Goal: Task Accomplishment & Management: Use online tool/utility

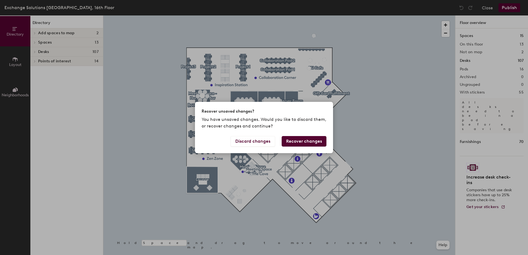
click at [314, 142] on button "Recover changes" at bounding box center [304, 141] width 45 height 10
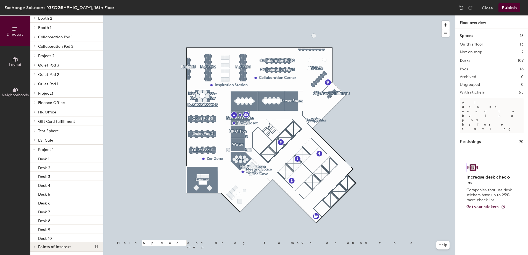
scroll to position [54, 0]
click at [34, 102] on icon at bounding box center [35, 101] width 2 height 3
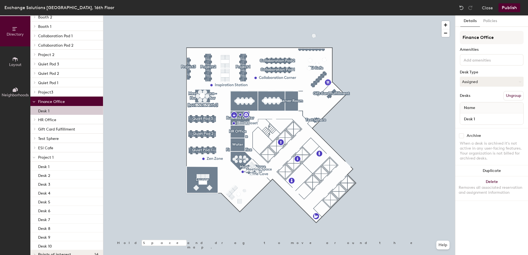
click at [47, 110] on p "Desk 1" at bounding box center [43, 110] width 11 height 6
drag, startPoint x: 53, startPoint y: 102, endPoint x: 44, endPoint y: 102, distance: 8.6
click at [44, 102] on span "Finance Office" at bounding box center [51, 101] width 27 height 5
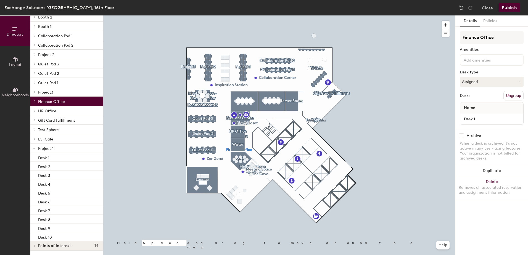
click at [44, 102] on span "Finance Office" at bounding box center [51, 101] width 27 height 5
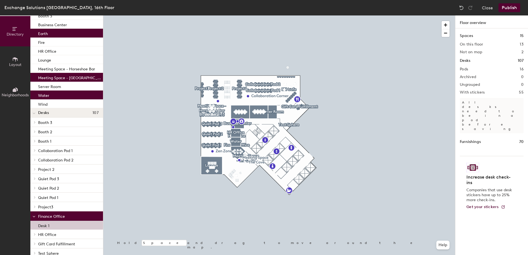
scroll to position [169, 0]
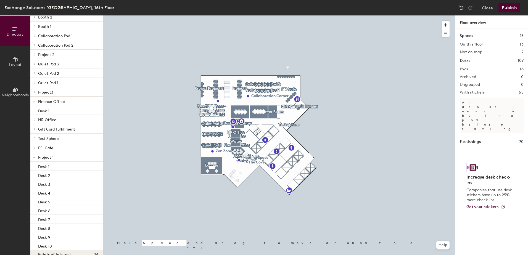
click at [39, 101] on span "Finance Office" at bounding box center [51, 101] width 27 height 5
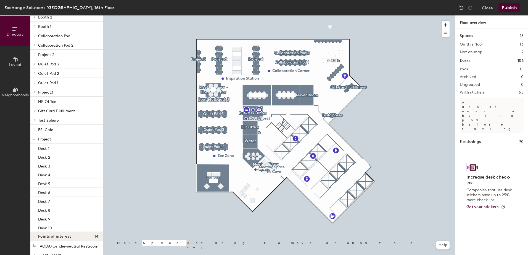
click at [12, 64] on span "Layout" at bounding box center [15, 64] width 12 height 5
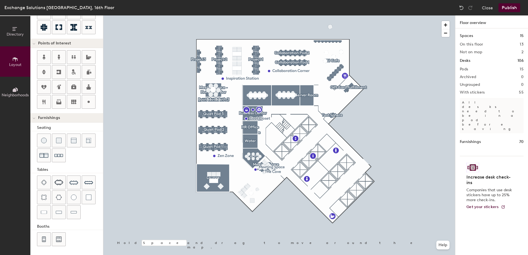
scroll to position [94, 0]
click at [251, 140] on div "Directory Layout Neighborhoods Layout Add space Resize Desks Points of Interest…" at bounding box center [264, 135] width 528 height 240
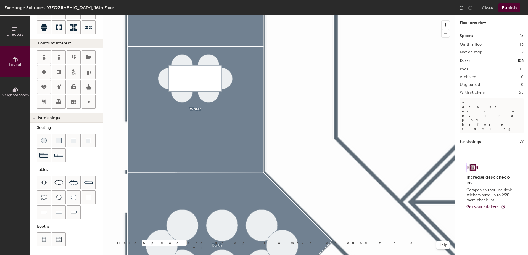
click at [514, 7] on button "Publish" at bounding box center [510, 7] width 22 height 9
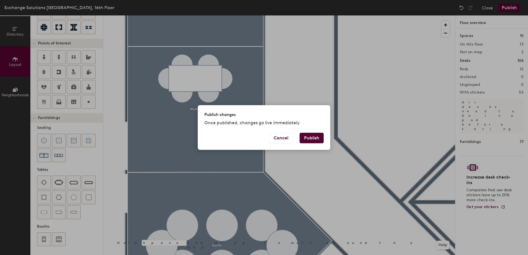
click at [309, 137] on button "Publish" at bounding box center [312, 138] width 24 height 10
type input "20"
